Goal: Task Accomplishment & Management: Manage account settings

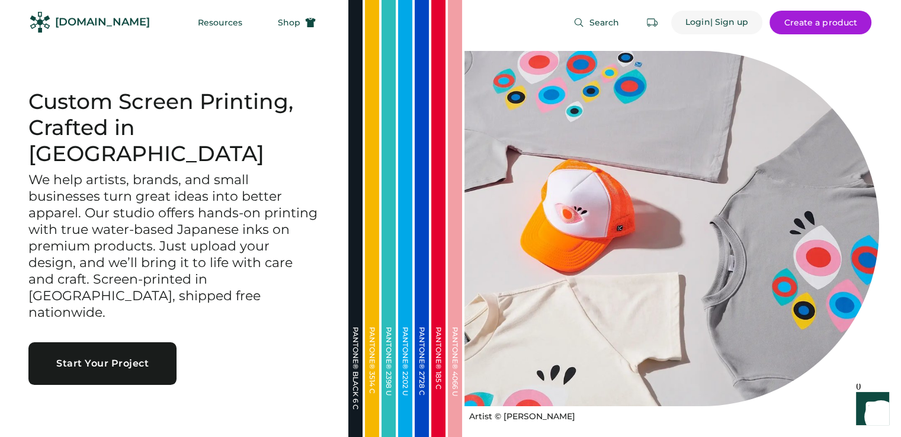
click at [693, 22] on div "Login" at bounding box center [697, 23] width 25 height 12
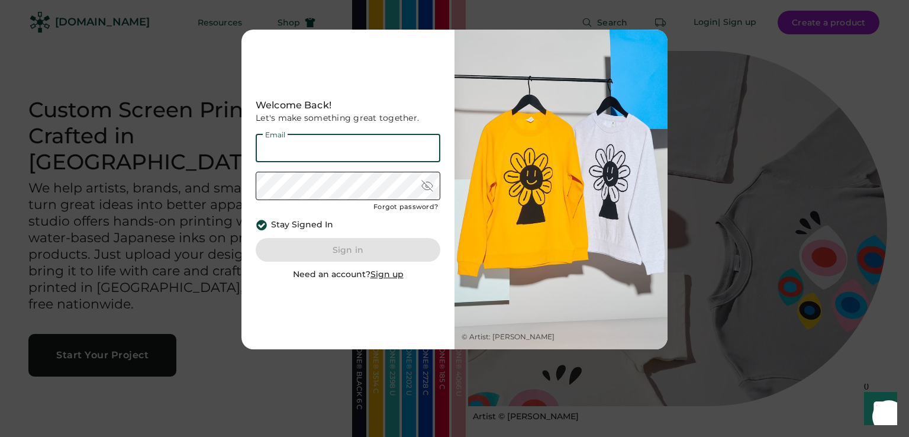
click at [387, 143] on input "email" at bounding box center [348, 148] width 185 height 28
type input "**********"
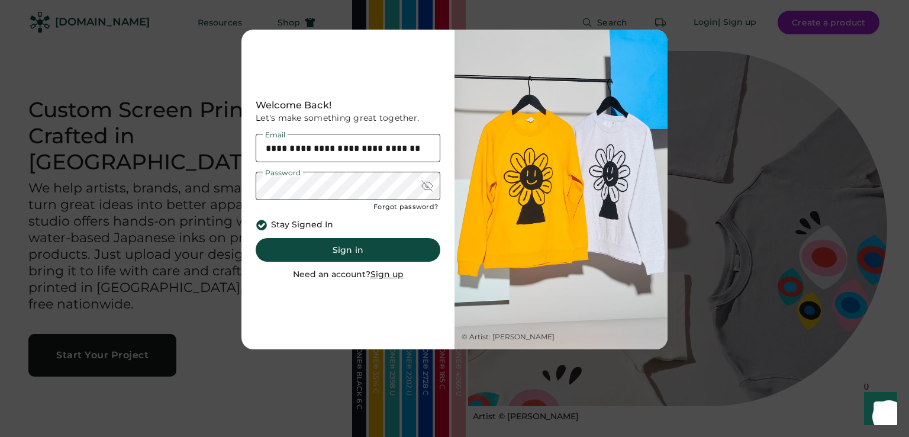
click at [431, 185] on div at bounding box center [428, 186] width 12 height 12
click at [352, 254] on button "Sign in" at bounding box center [348, 250] width 185 height 24
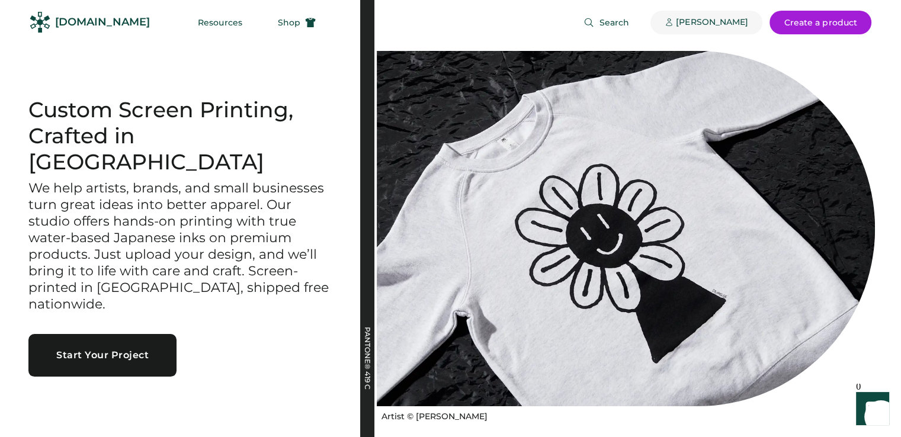
click at [742, 21] on div "[PERSON_NAME]" at bounding box center [712, 23] width 72 height 12
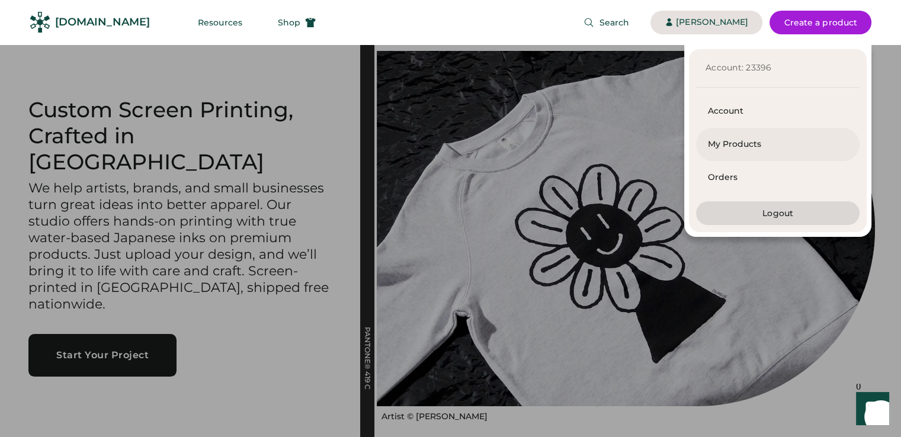
click at [728, 143] on div "My Products" at bounding box center [778, 145] width 140 height 12
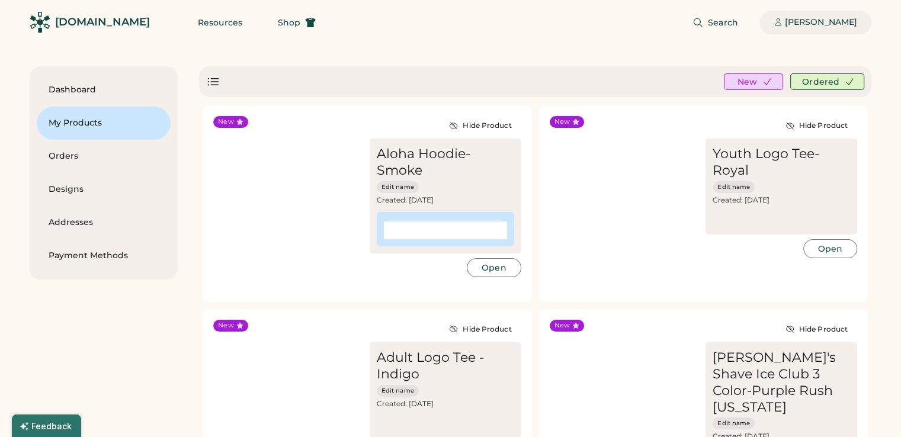
click at [806, 17] on div "Tammy Nguyen" at bounding box center [820, 23] width 72 height 12
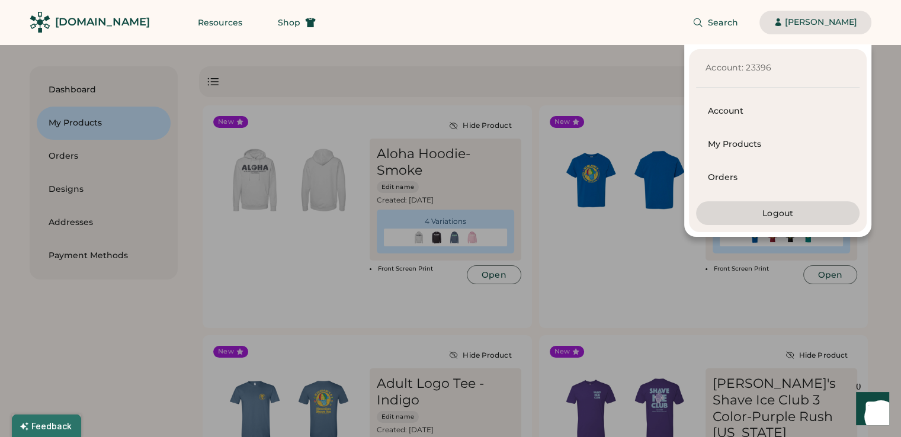
click at [551, 102] on div "Account: 23396 Account My Products Orders Logout" at bounding box center [435, 140] width 871 height 192
click at [636, 102] on div "Account: 23396 Account My Products Orders Logout" at bounding box center [435, 140] width 871 height 192
click at [644, 84] on div "Account: 23396 Account My Products Orders Logout" at bounding box center [435, 140] width 871 height 192
click at [715, 152] on div "My Products" at bounding box center [778, 144] width 140 height 33
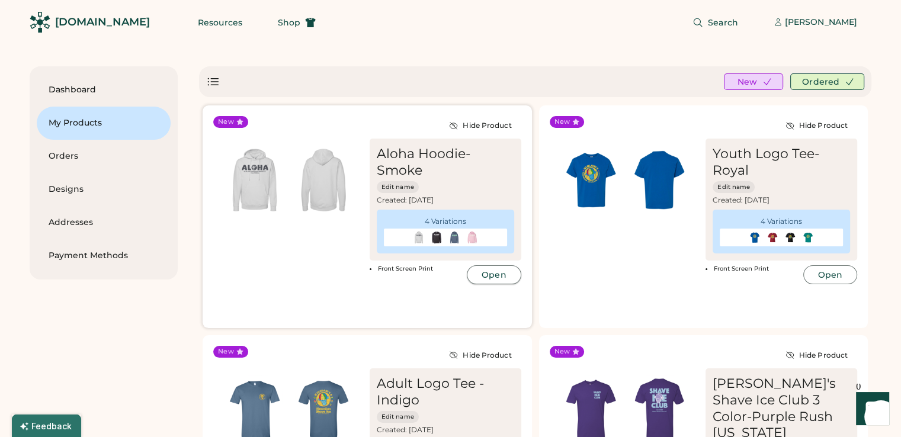
click at [480, 275] on button "Open" at bounding box center [494, 274] width 54 height 19
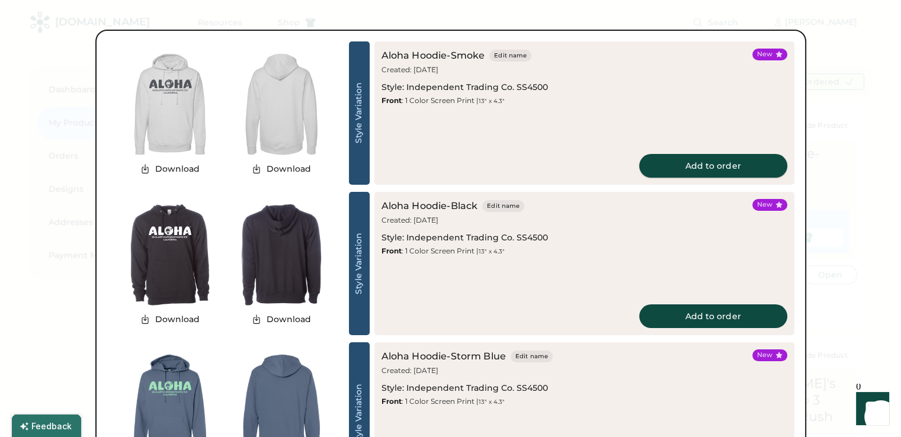
click at [708, 155] on button "Add to order" at bounding box center [713, 166] width 148 height 24
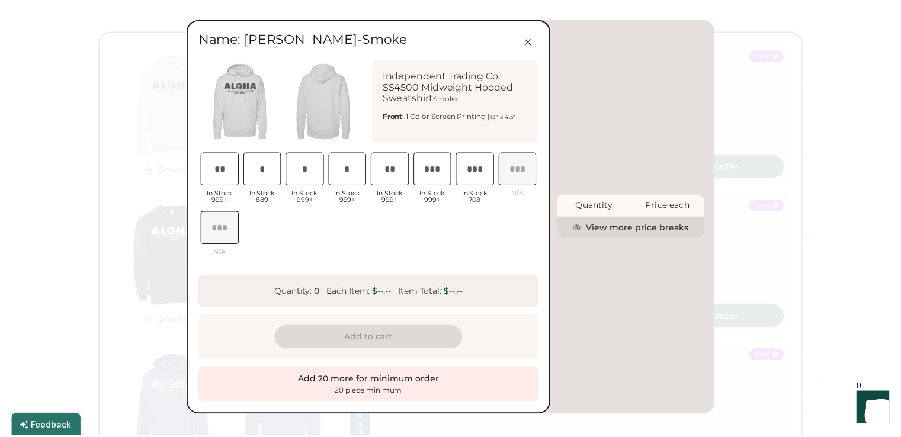
scroll to position [0, 25]
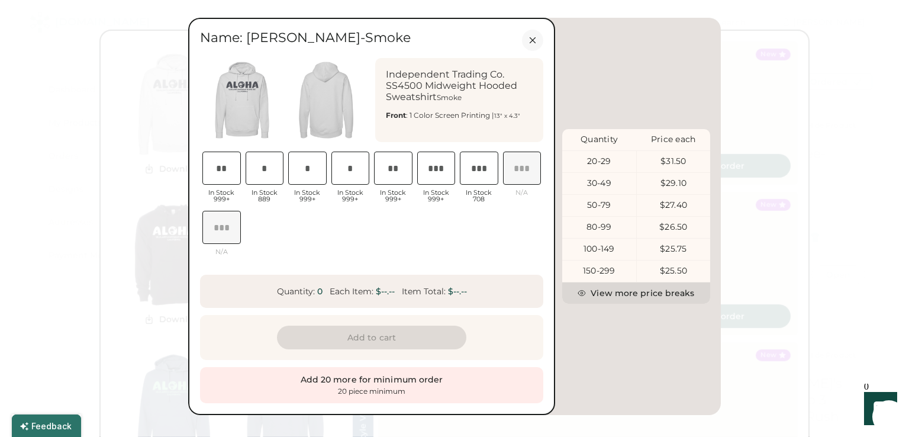
click at [530, 38] on icon at bounding box center [533, 40] width 11 height 11
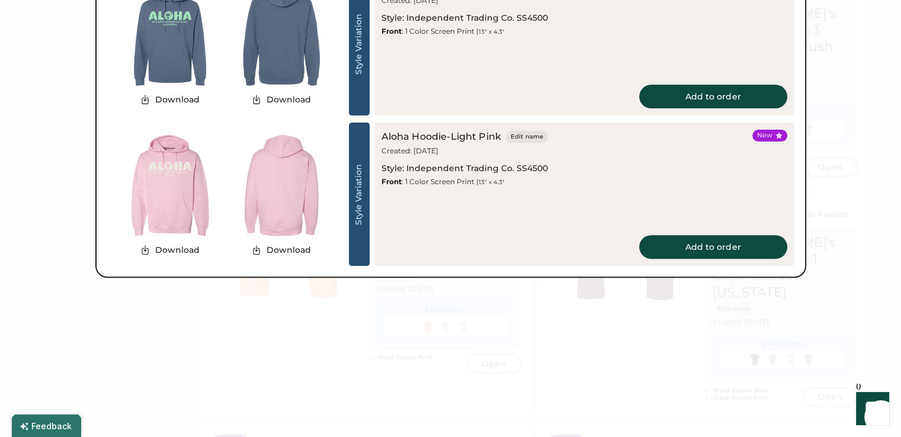
scroll to position [414, 0]
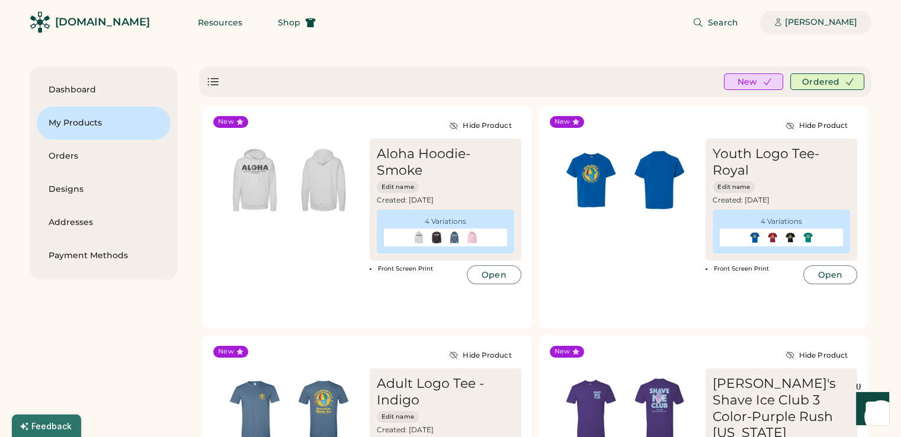
click at [802, 21] on div "[PERSON_NAME]" at bounding box center [820, 23] width 72 height 12
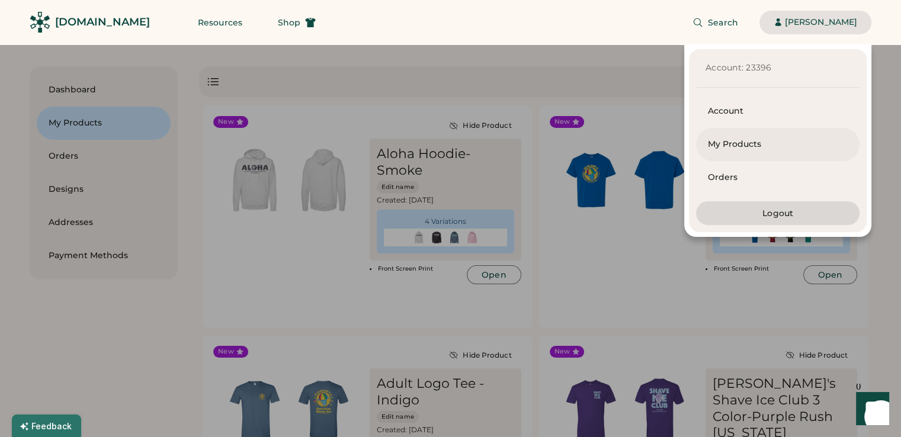
click at [704, 140] on div "My Products" at bounding box center [777, 144] width 163 height 33
click at [712, 139] on div "My Products" at bounding box center [778, 145] width 140 height 12
